Goal: Task Accomplishment & Management: Manage account settings

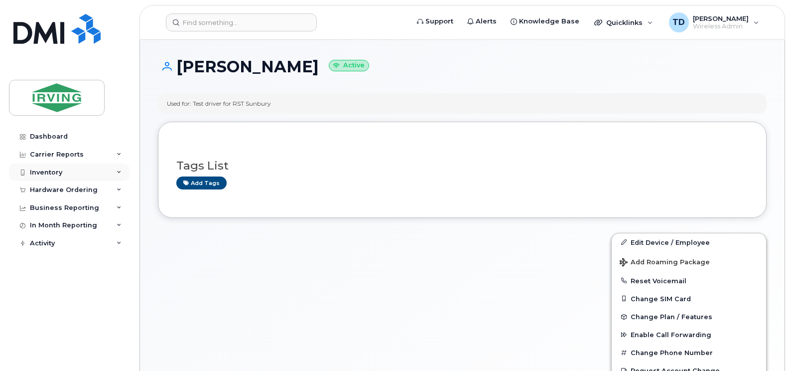
click at [117, 171] on icon at bounding box center [119, 172] width 5 height 5
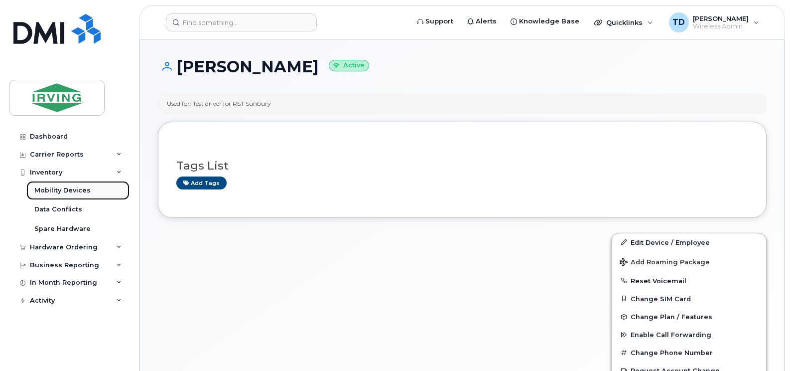
click at [77, 191] on div "Mobility Devices" at bounding box center [62, 190] width 56 height 9
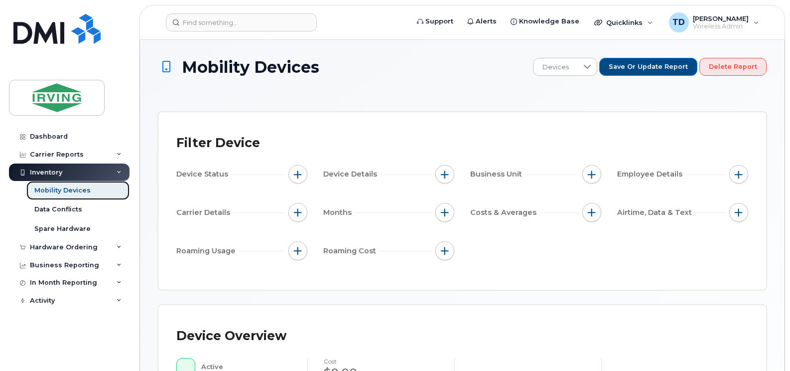
click at [83, 190] on div "Mobility Devices" at bounding box center [62, 190] width 56 height 9
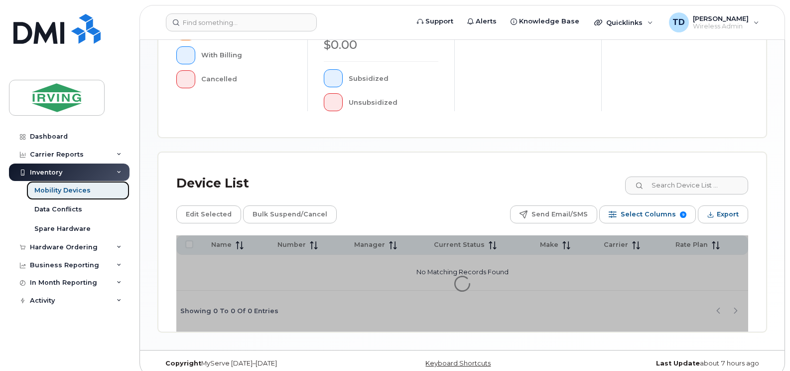
scroll to position [370, 0]
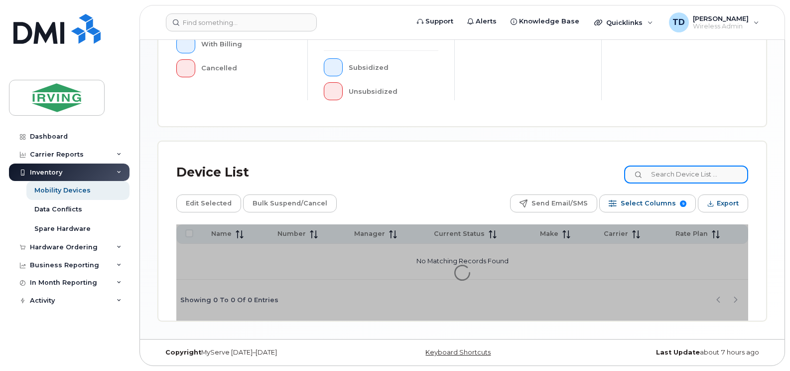
click at [687, 175] on input at bounding box center [686, 174] width 124 height 18
paste input "5063432473"
type input "5063432473"
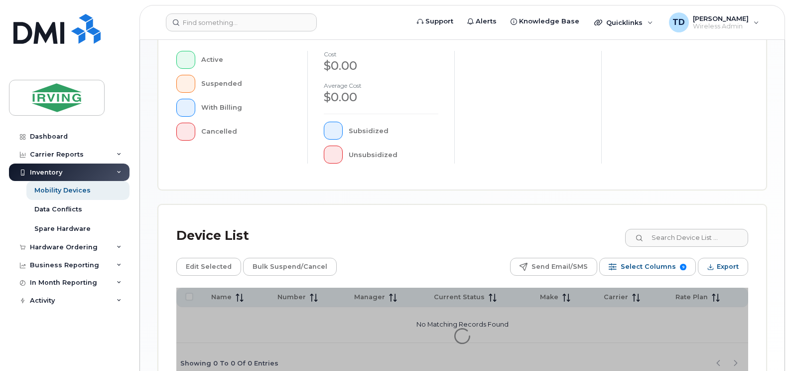
scroll to position [299, 0]
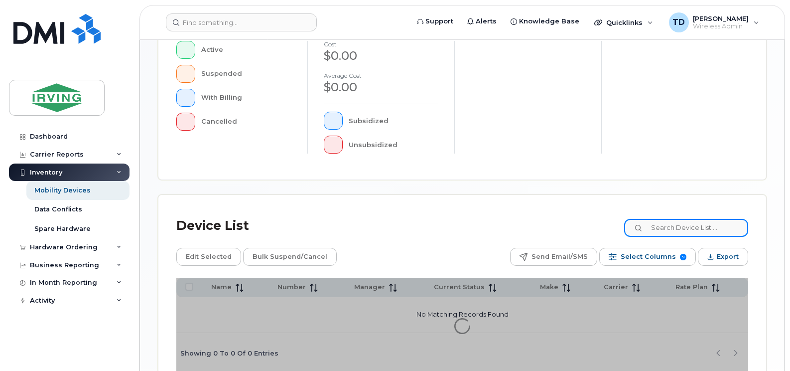
click at [669, 225] on input at bounding box center [686, 228] width 124 height 18
paste input "5063432473"
type input "5063432473"
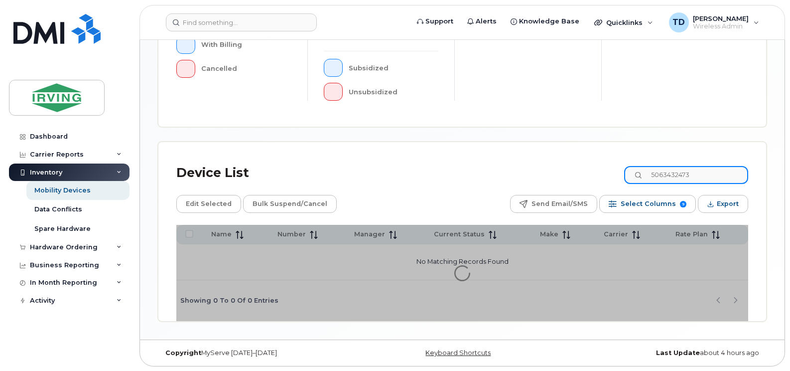
scroll to position [352, 0]
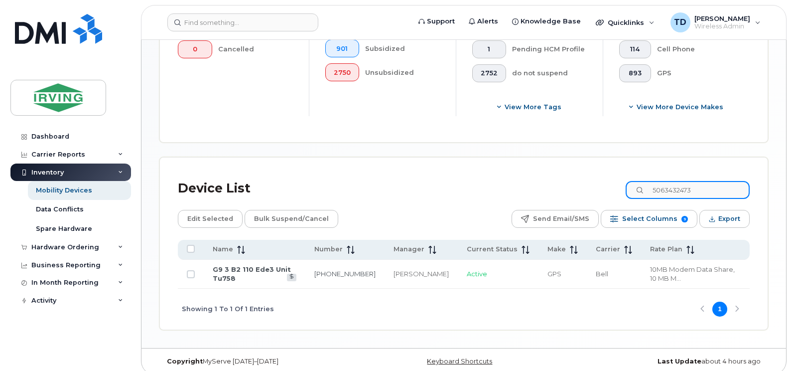
scroll to position [380, 0]
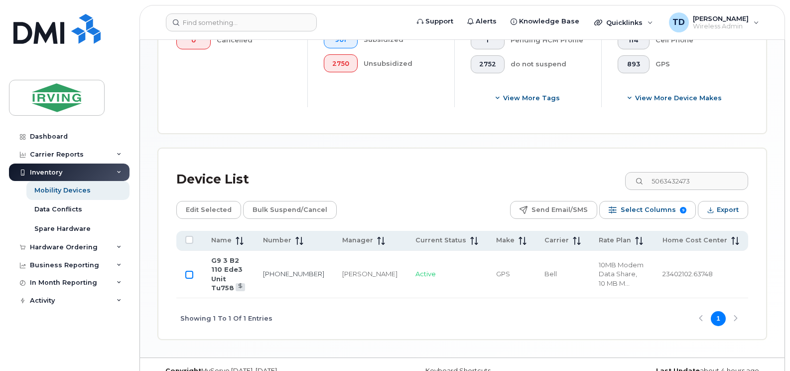
click at [190, 271] on input "Row Unselected" at bounding box center [189, 275] width 8 height 8
checkbox input "true"
click at [291, 204] on span "Bulk Suspend/Cancel" at bounding box center [290, 209] width 75 height 15
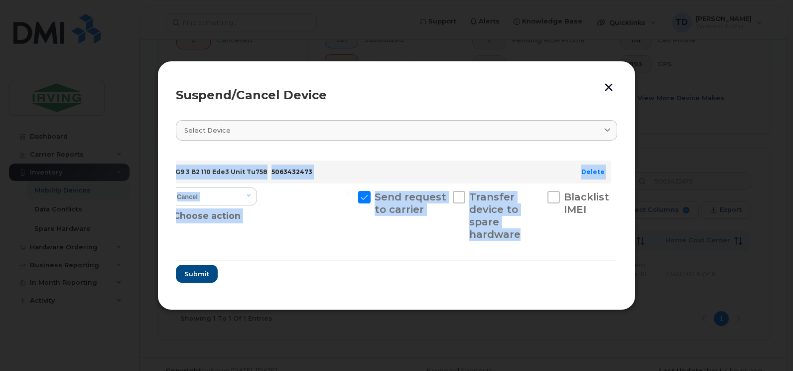
scroll to position [0, 0]
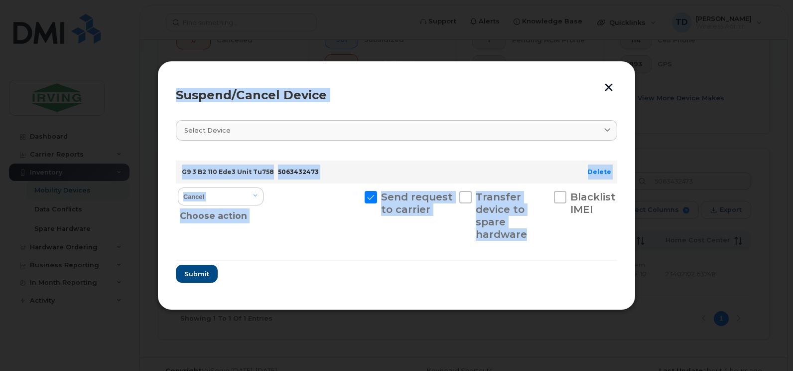
drag, startPoint x: 320, startPoint y: 246, endPoint x: 137, endPoint y: 255, distance: 183.1
click at [137, 255] on div "Suspend/Cancel Device Select device Type first three symbols or more G9 3 B2 11…" at bounding box center [396, 185] width 793 height 371
drag, startPoint x: 137, startPoint y: 255, endPoint x: 307, endPoint y: 195, distance: 180.4
click at [307, 195] on div at bounding box center [314, 215] width 92 height 64
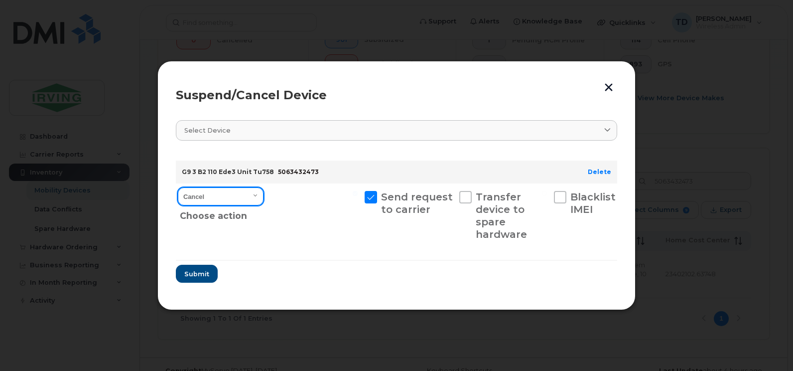
click at [257, 192] on select "Cancel Suspend - Extend Suspension Suspend - Reduced Rate Suspend - Full Rate S…" at bounding box center [221, 196] width 86 height 18
click at [610, 86] on button "button" at bounding box center [608, 87] width 15 height 16
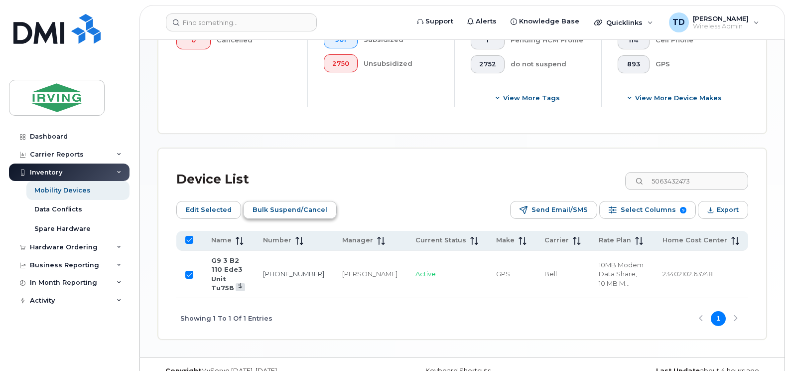
click at [281, 212] on span "Bulk Suspend/Cancel" at bounding box center [290, 209] width 75 height 15
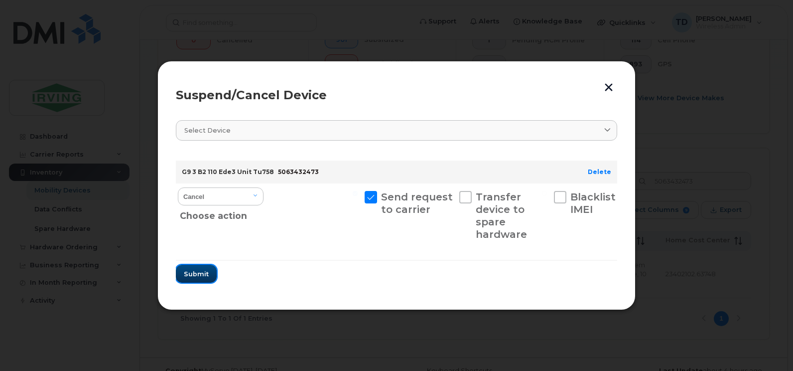
click at [195, 271] on span "Submit" at bounding box center [196, 273] width 25 height 9
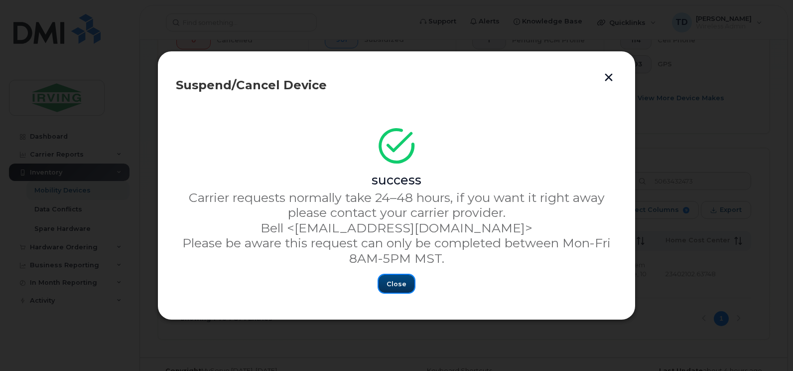
click at [408, 281] on button "Close" at bounding box center [397, 284] width 36 height 18
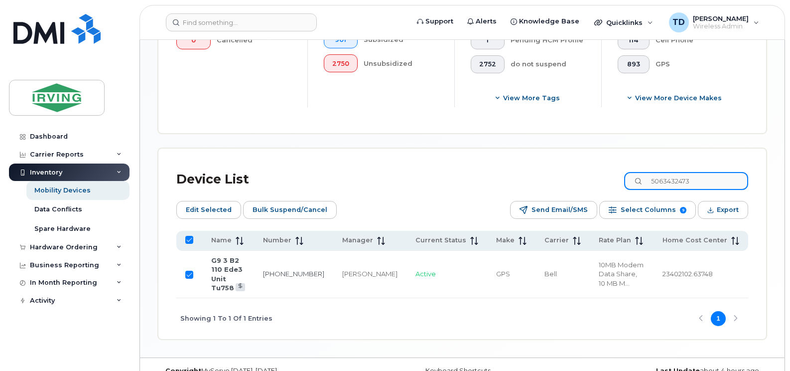
click at [676, 185] on input "5063432473" at bounding box center [686, 181] width 124 height 18
paste input "-343-1320"
type input "506-343-1320"
checkbox input "false"
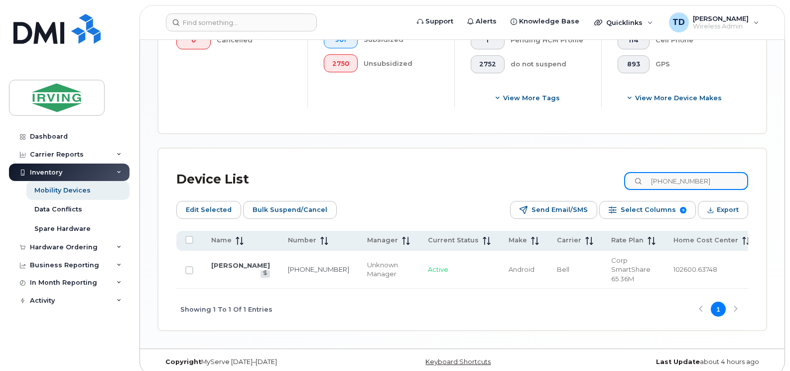
click at [689, 180] on input "506-343-1320" at bounding box center [686, 181] width 124 height 18
type input "5063431320"
click at [232, 265] on td "[PERSON_NAME]" at bounding box center [240, 270] width 77 height 38
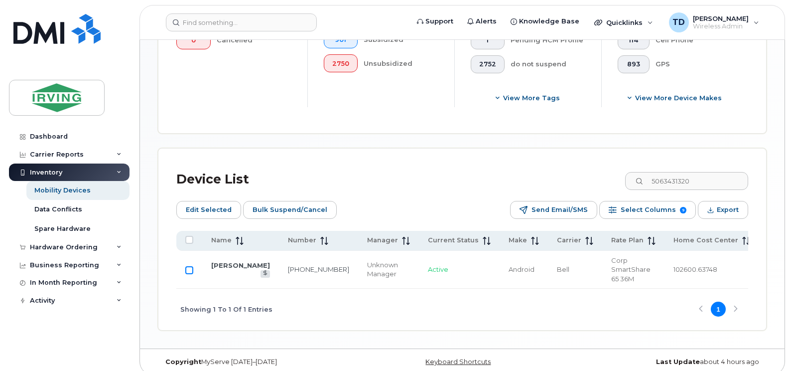
click at [188, 266] on input "Row Unselected" at bounding box center [189, 270] width 8 height 8
checkbox input "true"
click at [272, 207] on span "Bulk Suspend/Cancel" at bounding box center [290, 209] width 75 height 15
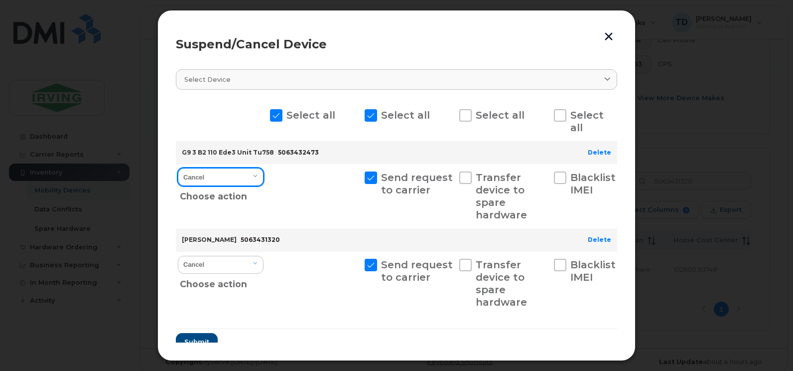
click at [255, 175] on select "Cancel Suspend - Extend Suspension Suspend - Reduced Rate Suspend - Full Rate S…" at bounding box center [221, 177] width 86 height 18
select select "[object Object]"
click at [178, 168] on select "Cancel Suspend - Extend Suspension Suspend - Reduced Rate Suspend - Full Rate S…" at bounding box center [221, 177] width 86 height 18
click at [245, 172] on select "Cancel Suspend - Extend Suspension Suspend - Reduced Rate Suspend - Full Rate S…" at bounding box center [221, 177] width 86 height 18
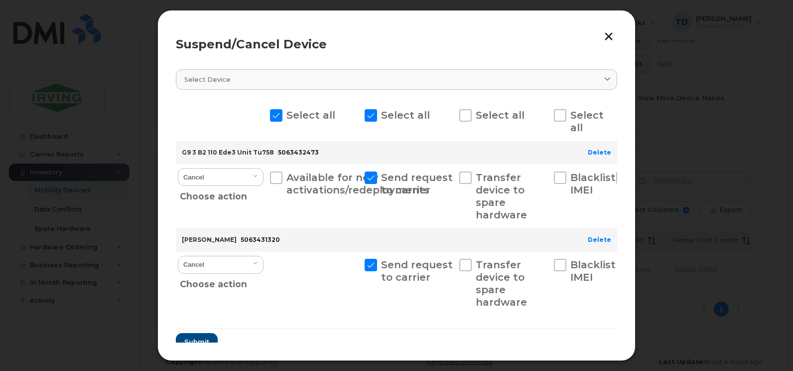
click at [212, 135] on div at bounding box center [221, 121] width 90 height 39
click at [607, 35] on button "button" at bounding box center [608, 36] width 15 height 16
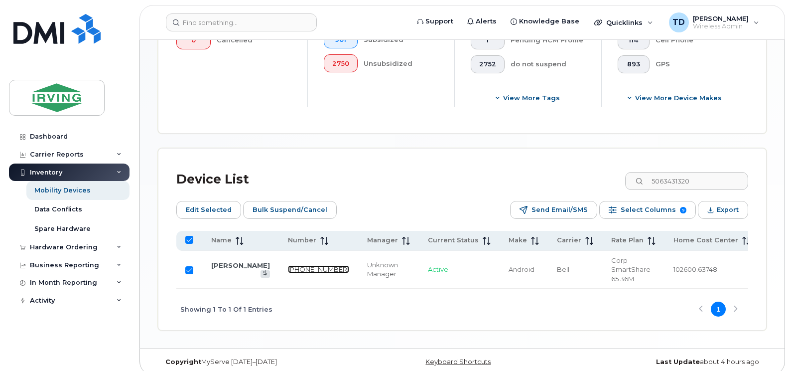
click at [289, 269] on link "506-343-1320" at bounding box center [318, 269] width 61 height 8
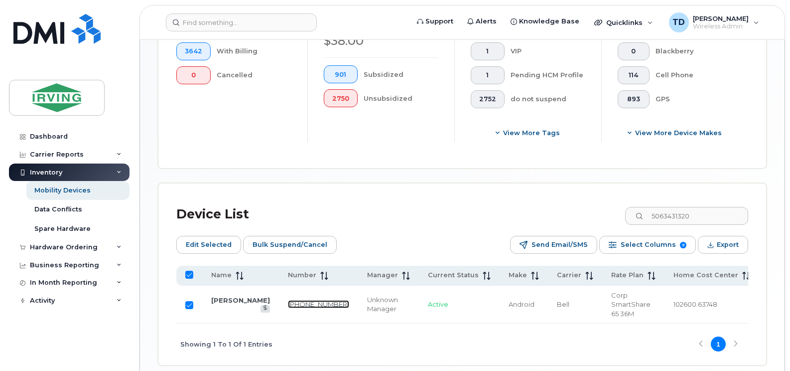
scroll to position [349, 0]
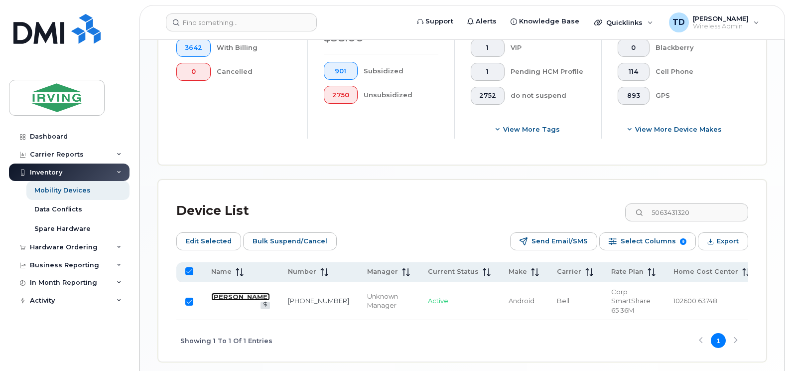
click at [234, 299] on link "[PERSON_NAME]" at bounding box center [240, 297] width 59 height 8
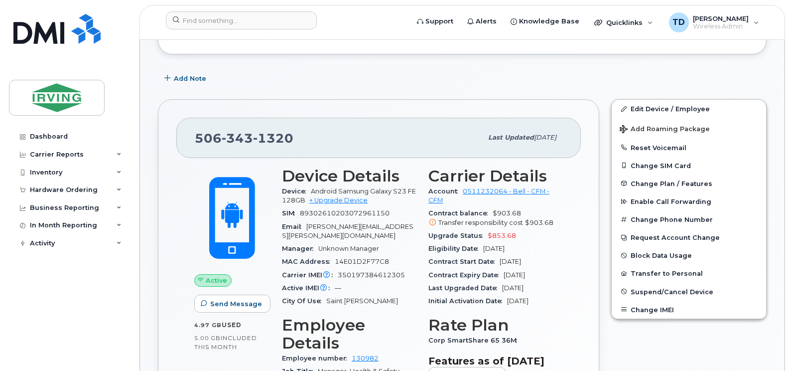
scroll to position [149, 0]
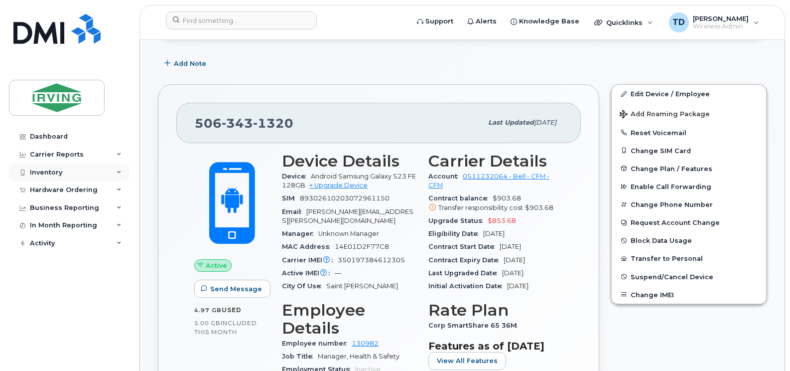
click at [116, 168] on div "Inventory" at bounding box center [69, 172] width 121 height 18
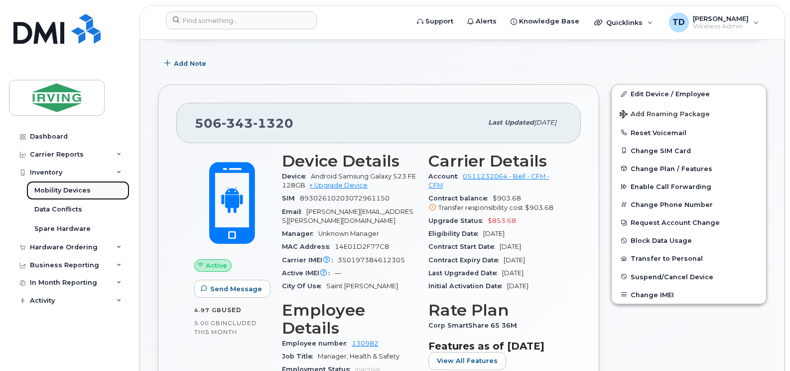
click at [80, 189] on div "Mobility Devices" at bounding box center [62, 190] width 56 height 9
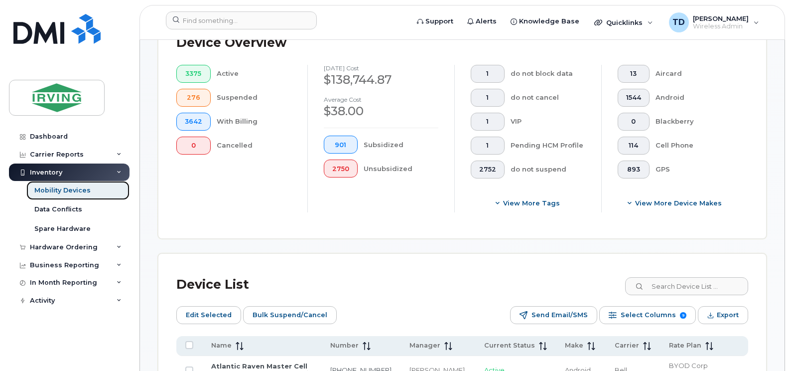
scroll to position [399, 0]
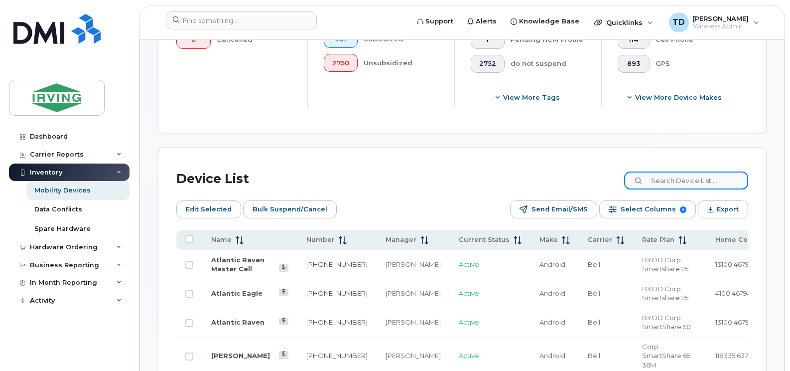
click at [673, 178] on input at bounding box center [686, 180] width 124 height 18
paste input "506-343-1320"
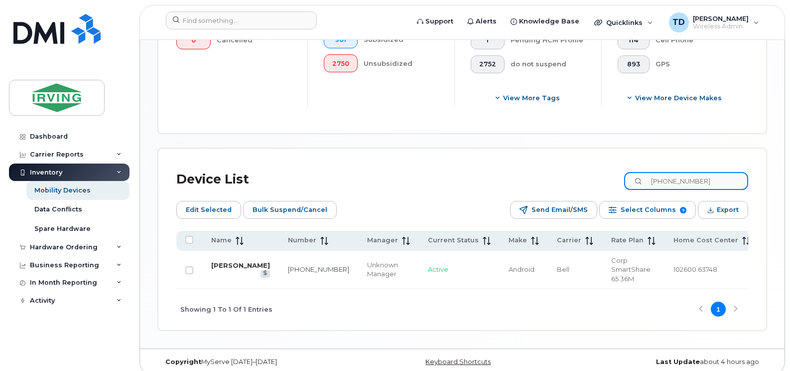
type input "506-343-1320"
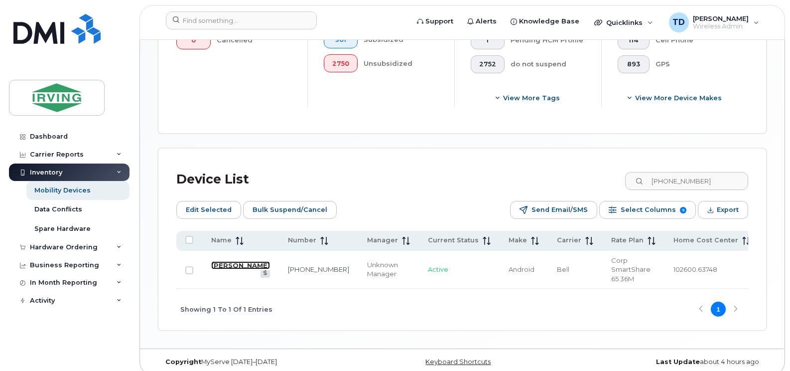
click at [226, 269] on link "[PERSON_NAME]" at bounding box center [240, 265] width 59 height 8
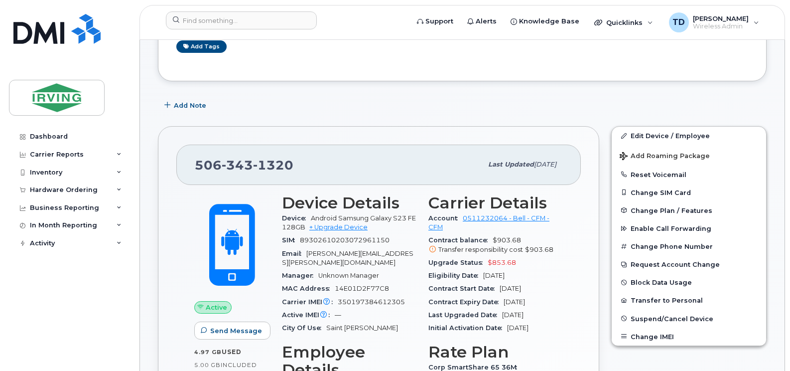
scroll to position [100, 0]
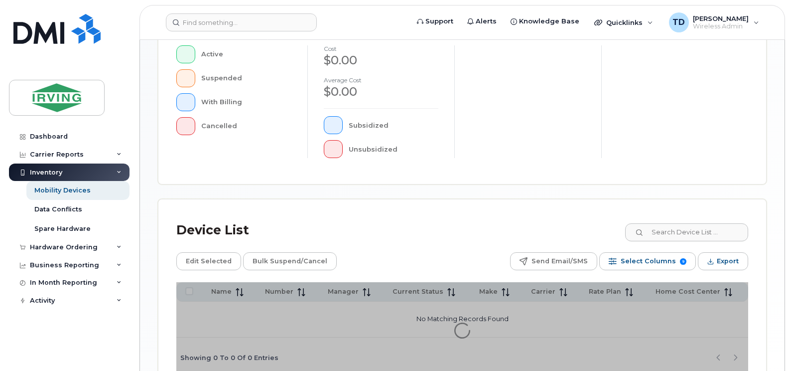
scroll to position [352, 0]
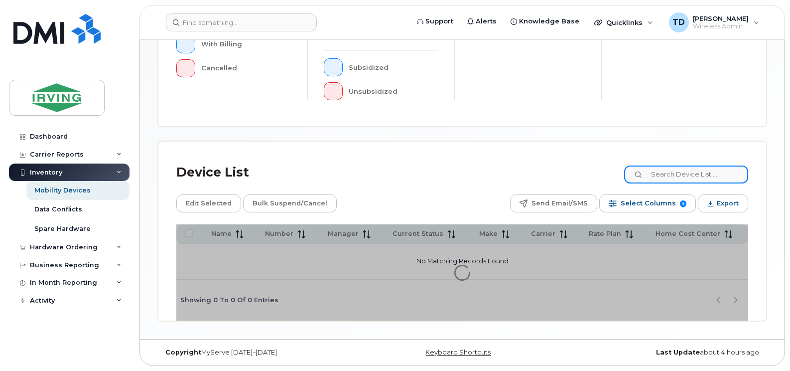
click at [683, 176] on input at bounding box center [686, 174] width 124 height 18
paste input "[PHONE_NUMBER]"
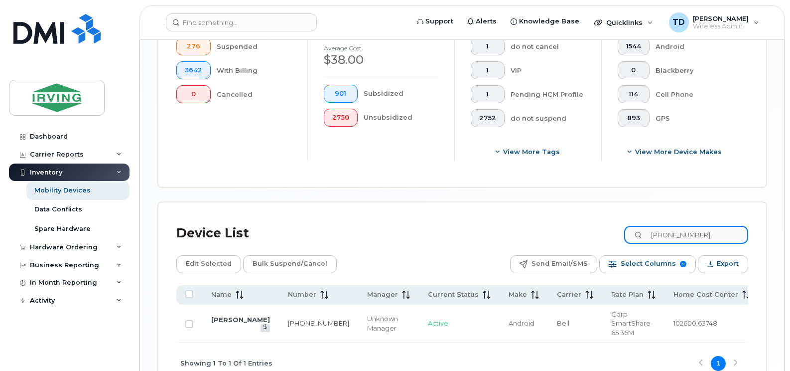
scroll to position [378, 0]
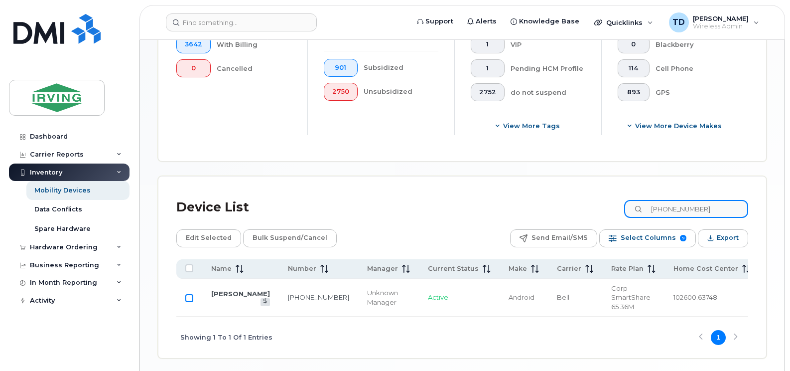
type input "[PHONE_NUMBER]"
click at [191, 294] on input "Row Unselected" at bounding box center [189, 298] width 8 height 8
checkbox input "true"
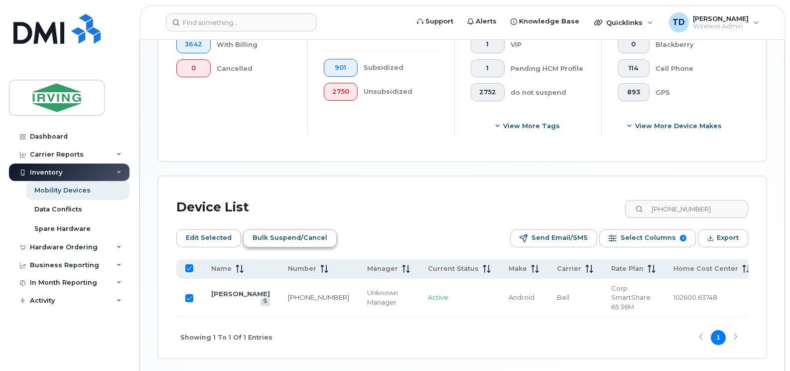
click at [290, 231] on span "Bulk Suspend/Cancel" at bounding box center [290, 237] width 75 height 15
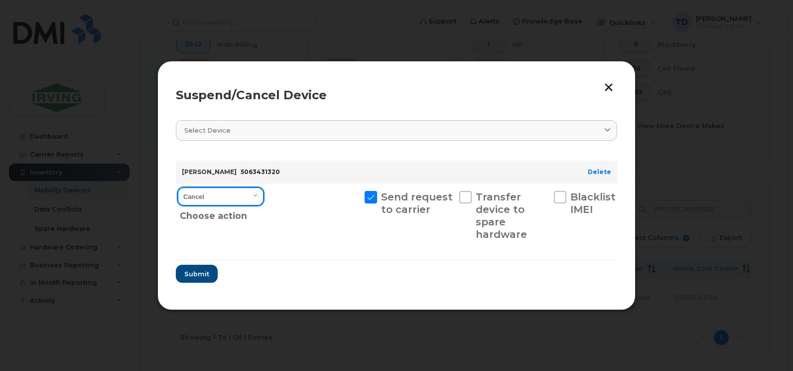
click at [222, 194] on select "Cancel Suspend - Extend Suspension Suspend - Reduced Rate Suspend - Full Rate S…" at bounding box center [221, 196] width 86 height 18
select select "[object Object]"
click at [178, 187] on select "Cancel Suspend - Extend Suspension Suspend - Reduced Rate Suspend - Full Rate S…" at bounding box center [221, 196] width 86 height 18
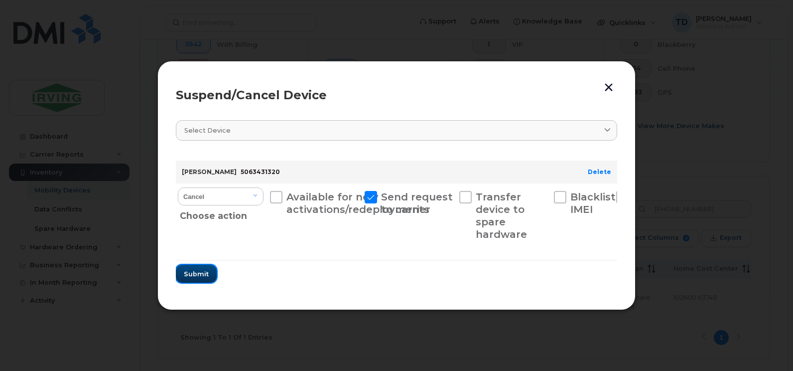
click at [193, 277] on span "Submit" at bounding box center [196, 273] width 25 height 9
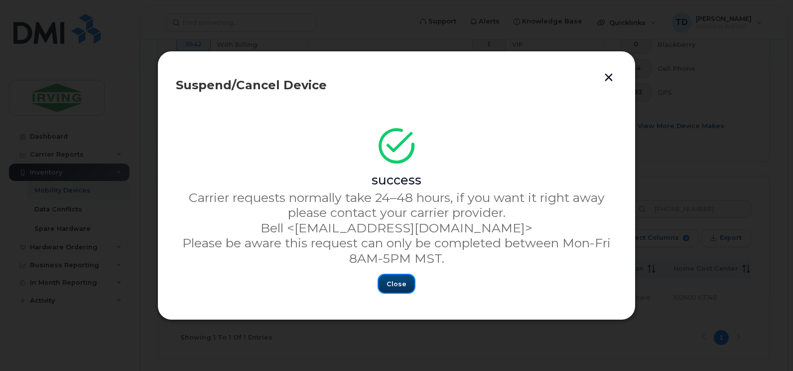
click at [394, 282] on span "Close" at bounding box center [397, 283] width 20 height 9
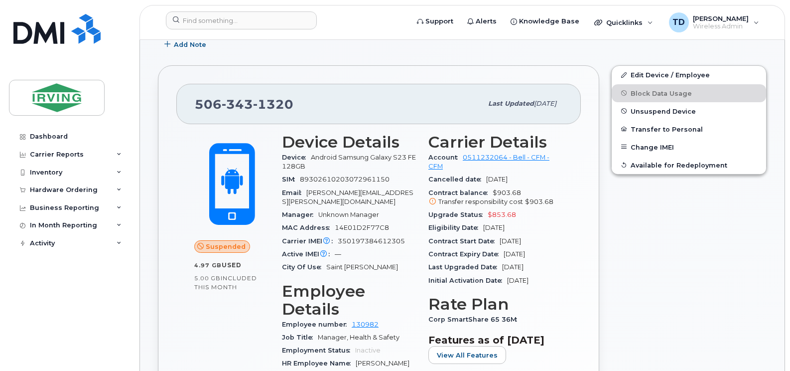
scroll to position [138, 0]
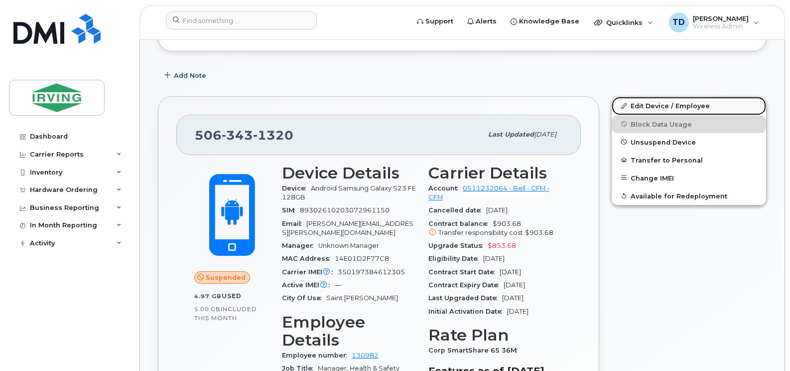
click at [667, 106] on link "Edit Device / Employee" at bounding box center [689, 106] width 154 height 18
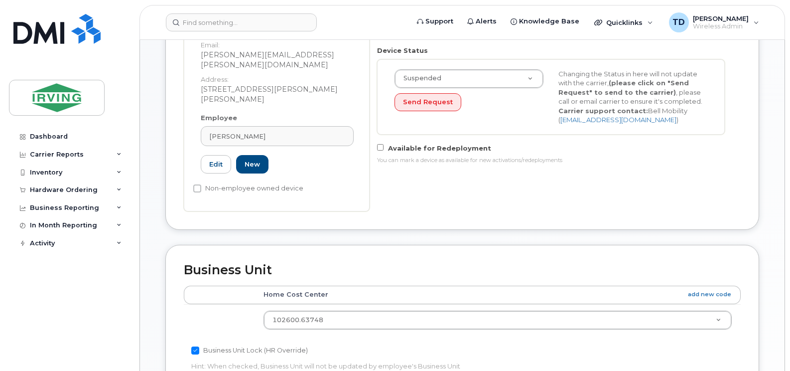
scroll to position [100, 0]
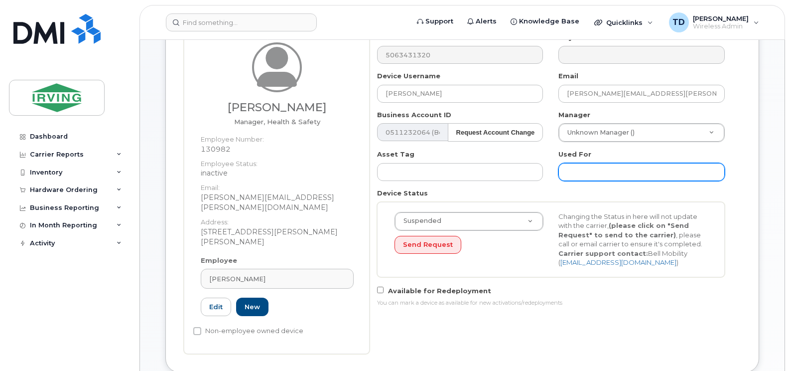
click at [594, 171] on input "text" at bounding box center [642, 172] width 166 height 18
type input "I"
type input "Used to be Alex McFadden's"
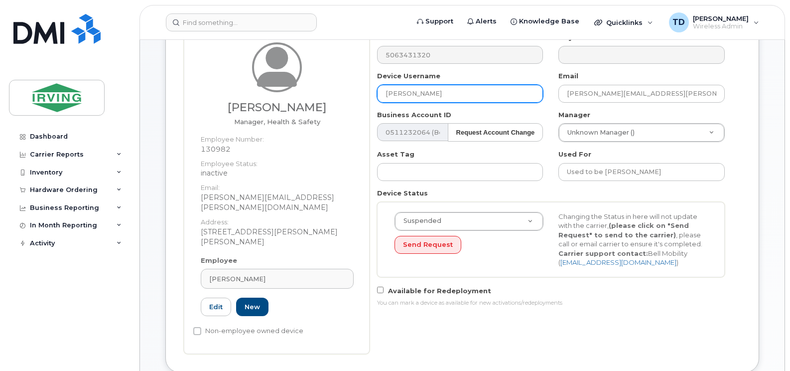
click at [421, 92] on input "[PERSON_NAME]" at bounding box center [460, 94] width 166 height 18
type input "[PERSON_NAME]"
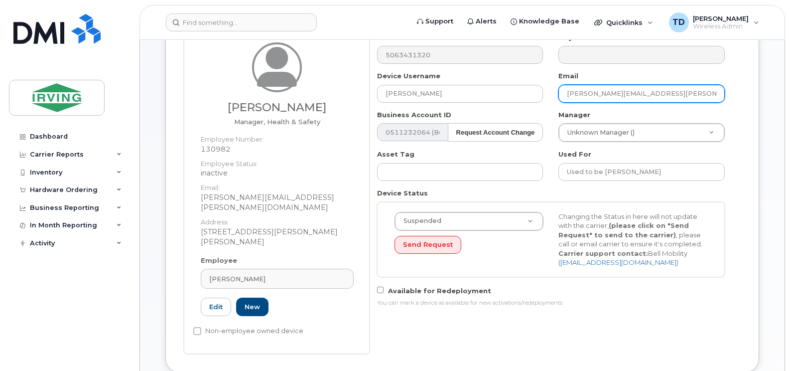
click at [578, 92] on input "mcfadden.alex@cfmservice.ca" at bounding box center [642, 94] width 166 height 18
click at [592, 94] on input "bonas.alex@cfmservice.ca" at bounding box center [642, 94] width 166 height 18
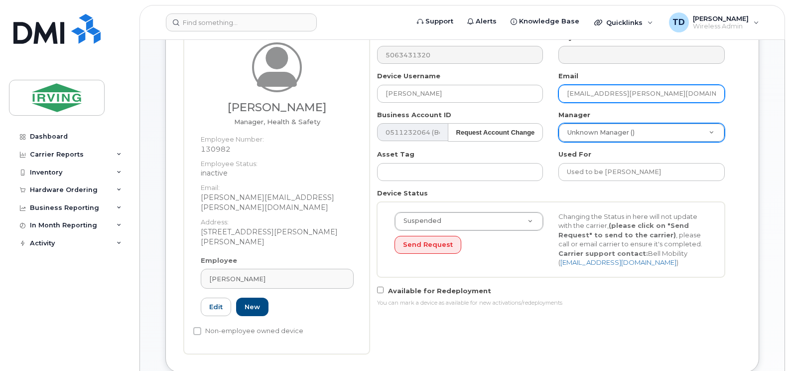
type input "[EMAIL_ADDRESS][PERSON_NAME][DOMAIN_NAME]"
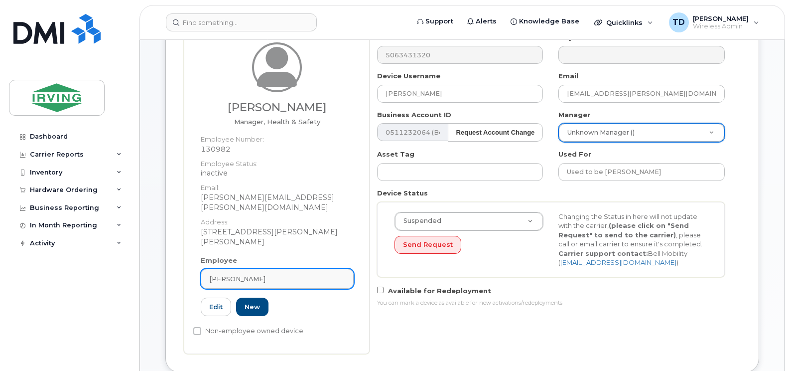
click at [282, 274] on div "[PERSON_NAME]" at bounding box center [277, 278] width 136 height 9
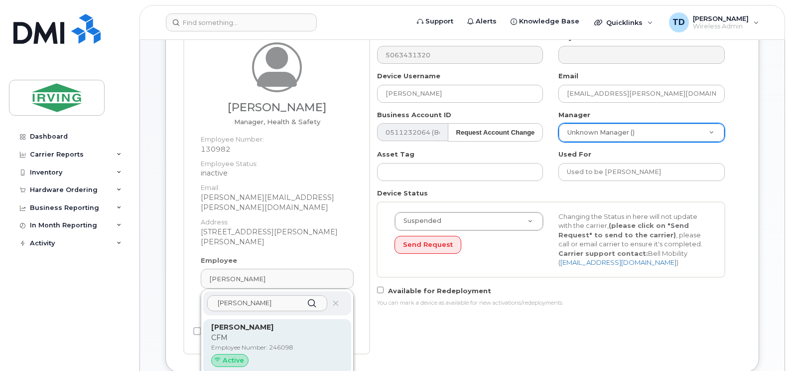
type input "amanda bonas"
click at [237, 332] on p "CFM" at bounding box center [277, 337] width 132 height 10
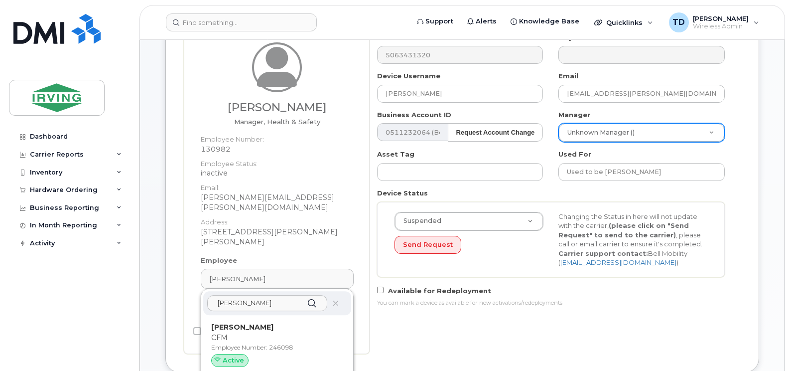
type input "246098"
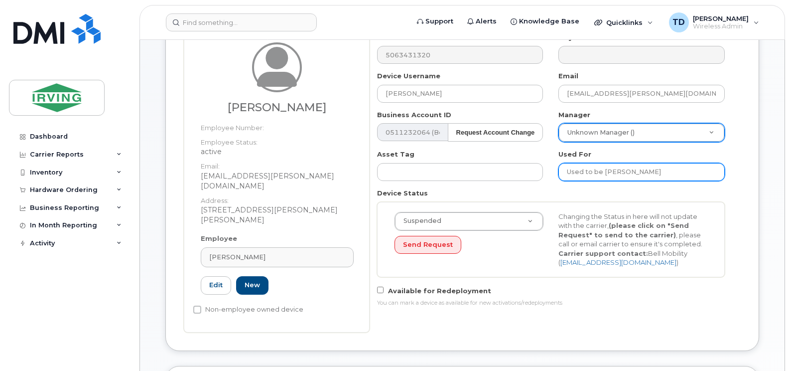
click at [638, 171] on input "Used to be Alex McFadden's" at bounding box center [642, 172] width 166 height 18
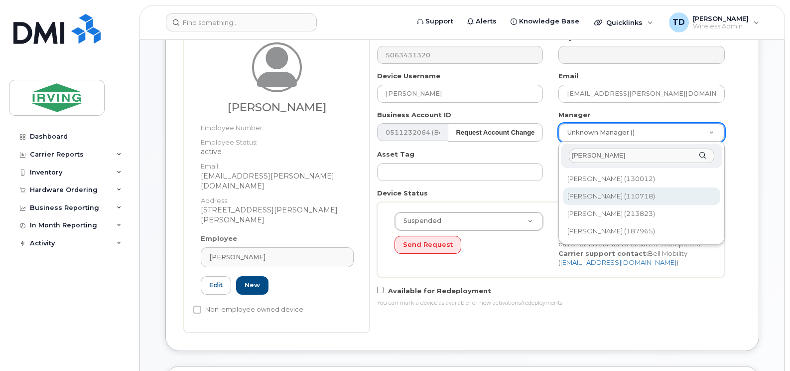
type input "tiffany"
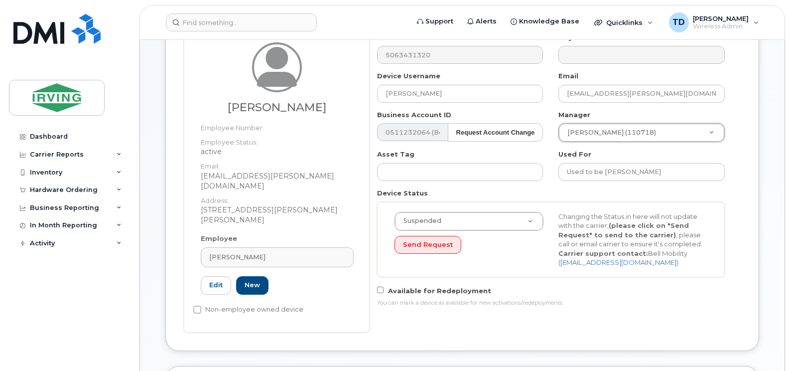
type input "1450968"
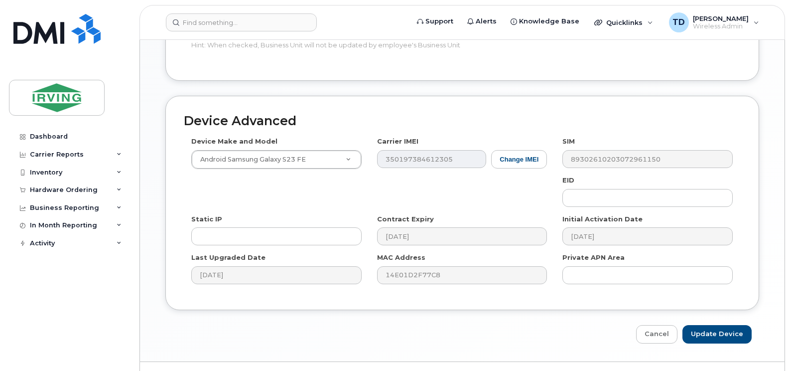
scroll to position [546, 0]
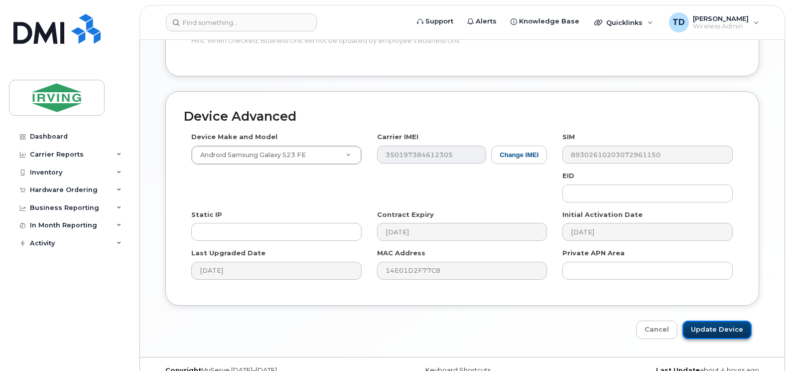
click at [730, 320] on input "Update Device" at bounding box center [717, 329] width 69 height 18
type input "Saving..."
